Goal: Task Accomplishment & Management: Use online tool/utility

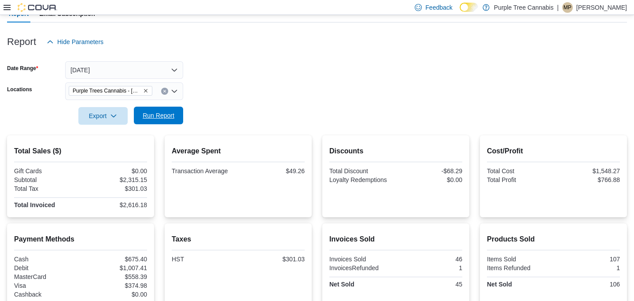
click at [161, 118] on span "Run Report" at bounding box center [159, 115] width 32 height 9
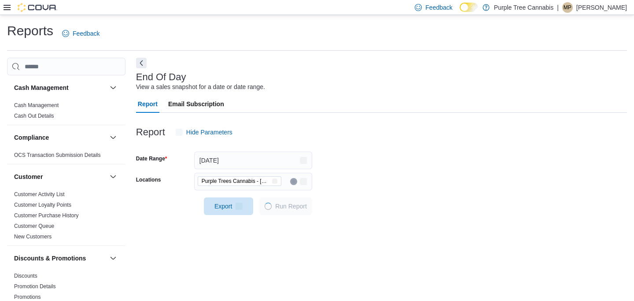
scroll to position [7, 0]
